Goal: Check status: Check status

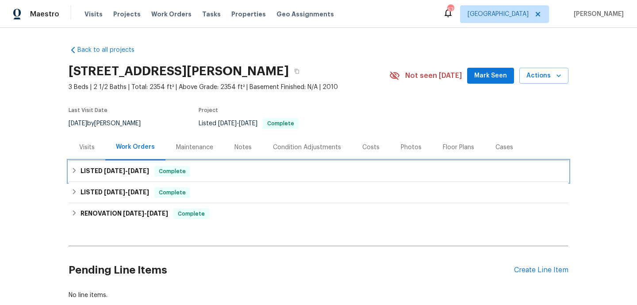
click at [250, 168] on div "LISTED [DATE] - [DATE] Complete" at bounding box center [318, 171] width 494 height 11
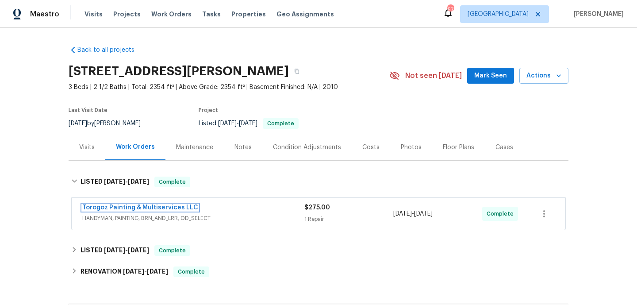
click at [179, 206] on link "Torogoz Painting & Multiservices LLC" at bounding box center [140, 207] width 116 height 6
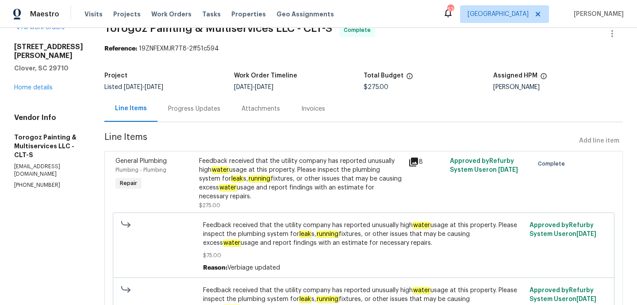
scroll to position [42, 0]
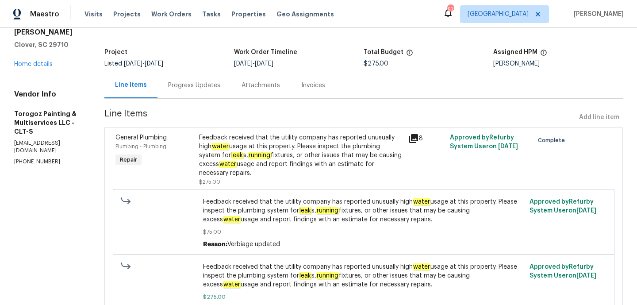
click at [198, 96] on div "Progress Updates" at bounding box center [193, 85] width 73 height 26
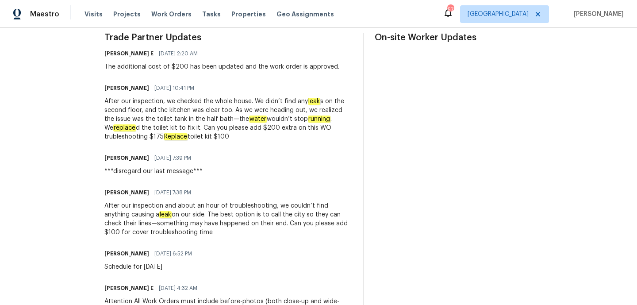
scroll to position [280, 0]
